Goal: Find specific page/section: Find specific page/section

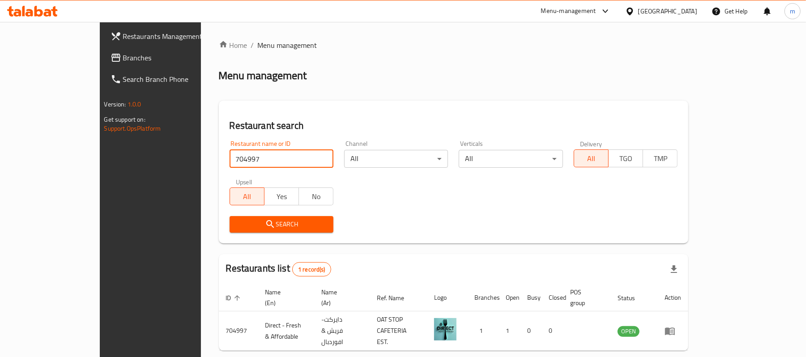
click at [672, 13] on div "[GEOGRAPHIC_DATA]" at bounding box center [668, 11] width 59 height 10
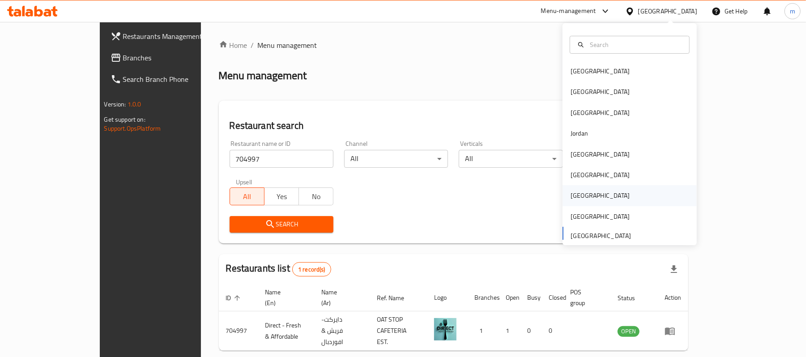
click at [577, 187] on div "[GEOGRAPHIC_DATA]" at bounding box center [600, 195] width 73 height 21
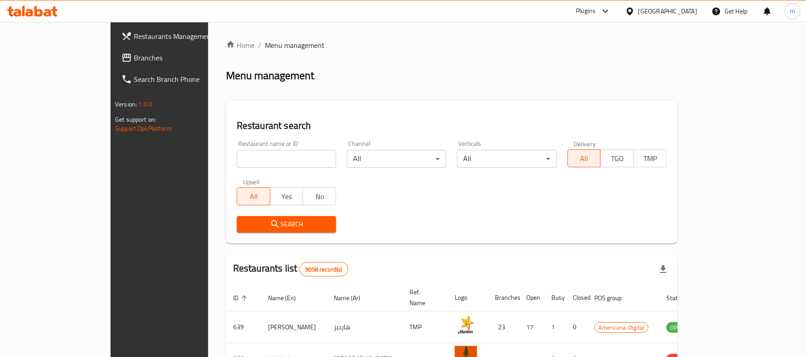
click at [134, 56] on span "Branches" at bounding box center [186, 57] width 104 height 11
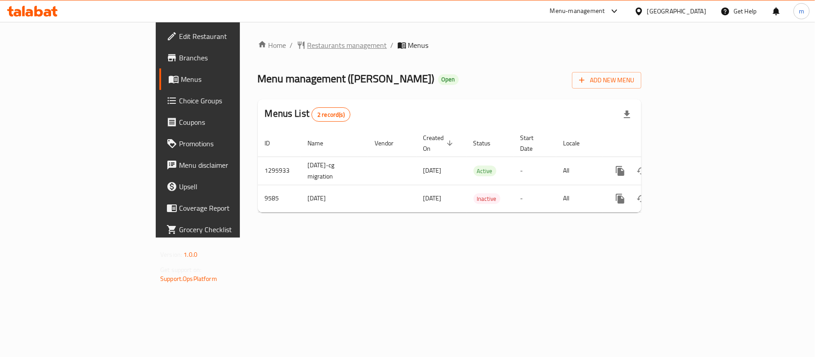
click at [308, 47] on span "Restaurants management" at bounding box center [348, 45] width 80 height 11
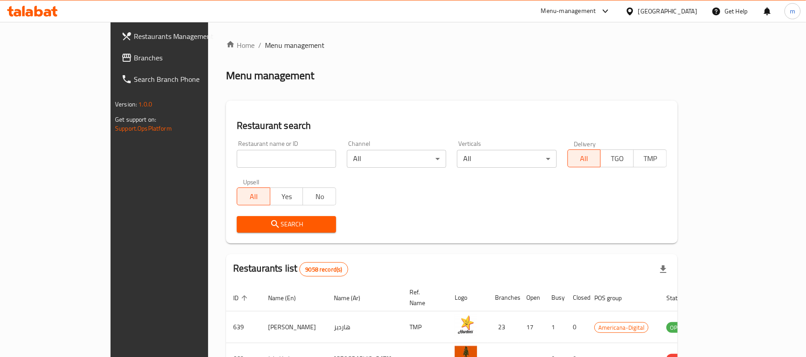
click at [226, 154] on div "Home / Menu management Menu management Restaurant search Restaurant name or ID …" at bounding box center [452, 321] width 452 height 562
click at [237, 154] on input "search" at bounding box center [286, 159] width 99 height 18
paste input "5805"
type input "5805"
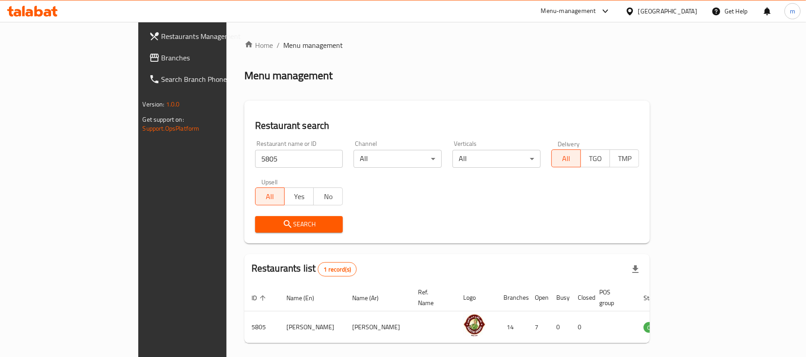
click at [682, 13] on div "Qatar" at bounding box center [668, 11] width 59 height 10
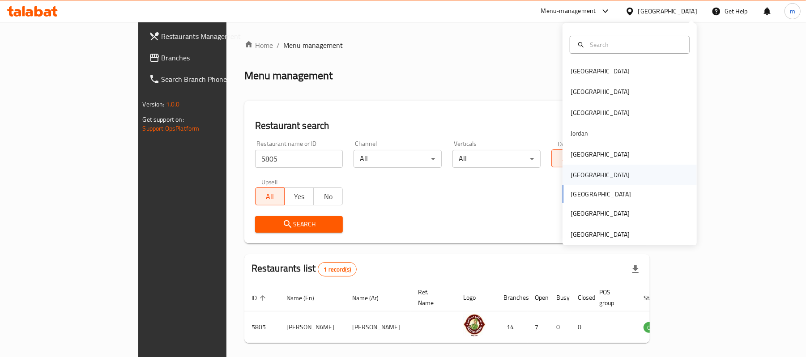
click at [572, 180] on div "Oman" at bounding box center [600, 175] width 59 height 10
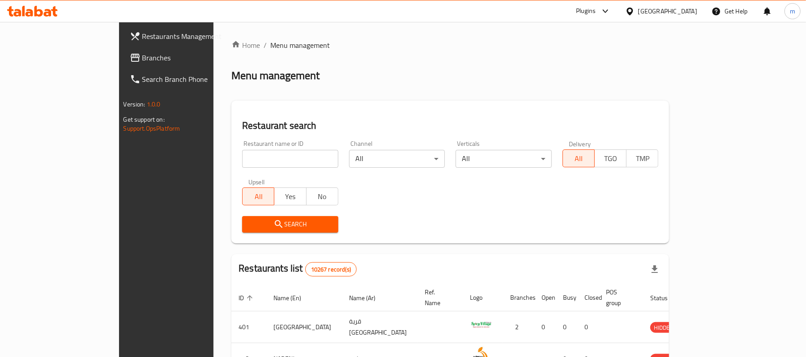
click at [130, 59] on icon at bounding box center [135, 57] width 11 height 11
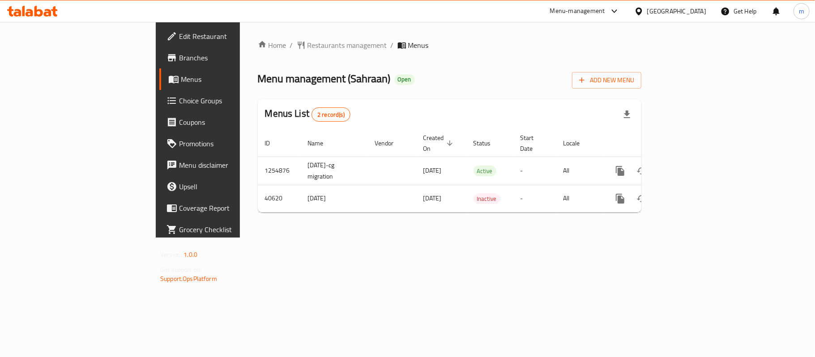
click at [308, 51] on span "Restaurants management" at bounding box center [348, 45] width 80 height 11
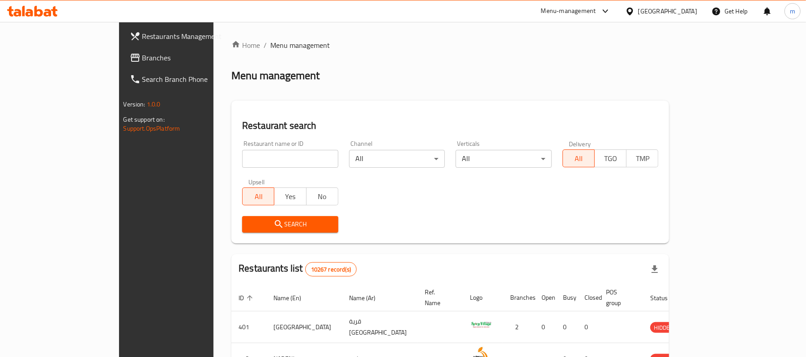
click at [243, 164] on input "search" at bounding box center [290, 159] width 96 height 18
paste input "21240"
type input "21240"
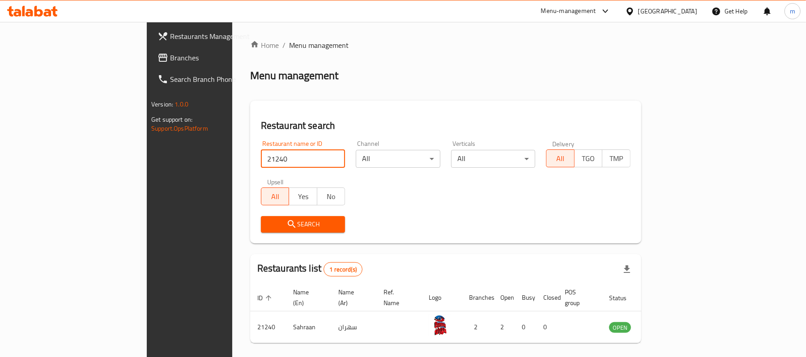
click at [639, 15] on div at bounding box center [632, 11] width 13 height 10
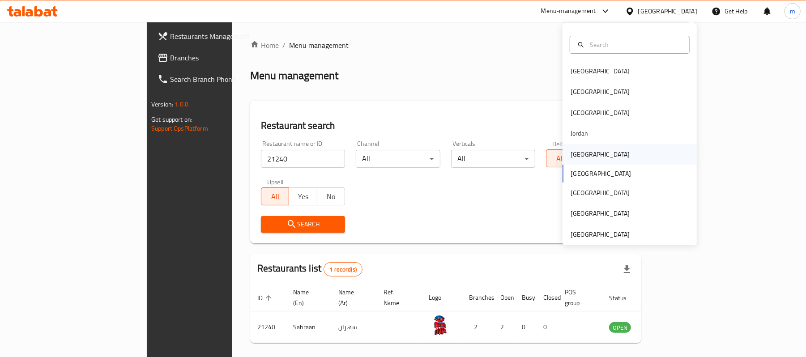
click at [583, 160] on div "[GEOGRAPHIC_DATA]" at bounding box center [600, 154] width 73 height 21
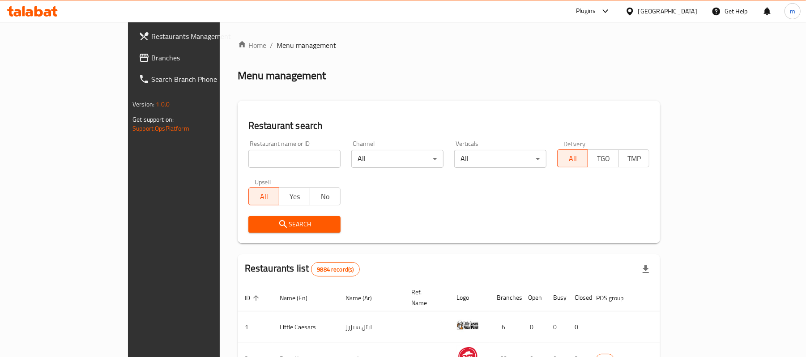
drag, startPoint x: 44, startPoint y: 49, endPoint x: 6, endPoint y: 77, distance: 47.4
click at [132, 49] on link "Branches" at bounding box center [197, 57] width 131 height 21
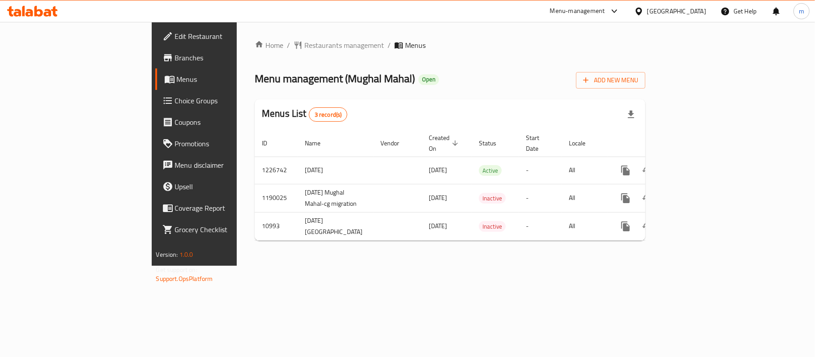
click at [224, 47] on div at bounding box center [407, 178] width 815 height 357
click at [304, 47] on span "Restaurants management" at bounding box center [344, 45] width 80 height 11
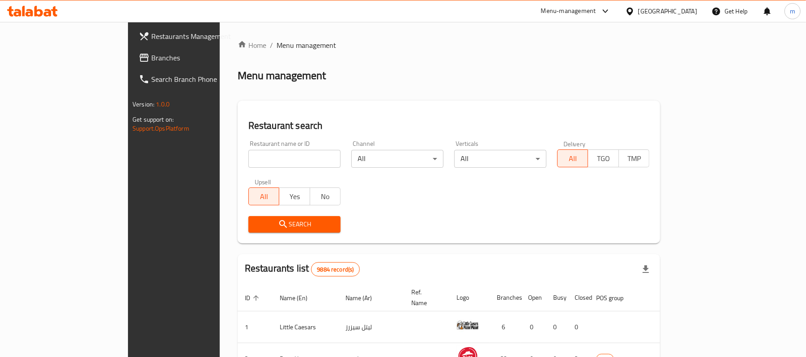
click at [249, 159] on input "search" at bounding box center [295, 159] width 92 height 18
paste input "6784"
type input "6784"
click button "Search" at bounding box center [295, 224] width 92 height 17
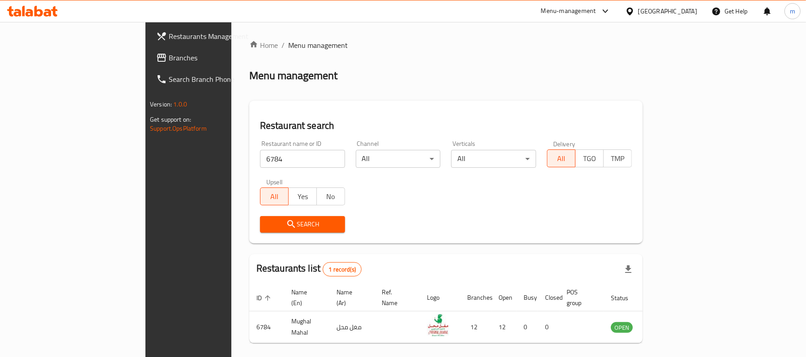
click at [169, 62] on span "Branches" at bounding box center [221, 57] width 104 height 11
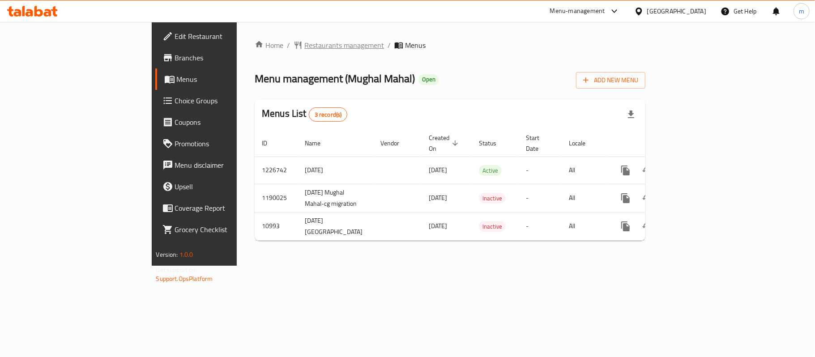
click at [304, 45] on span "Restaurants management" at bounding box center [344, 45] width 80 height 11
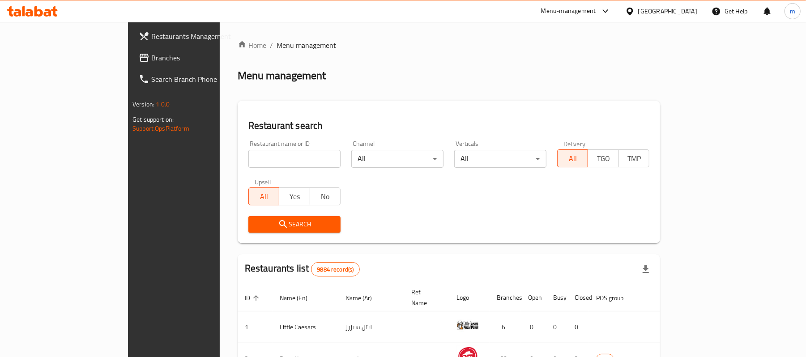
click at [249, 166] on input "search" at bounding box center [295, 159] width 92 height 18
paste input "6784"
type input "6784"
click button "Search" at bounding box center [295, 224] width 92 height 17
